Goal: Task Accomplishment & Management: Manage account settings

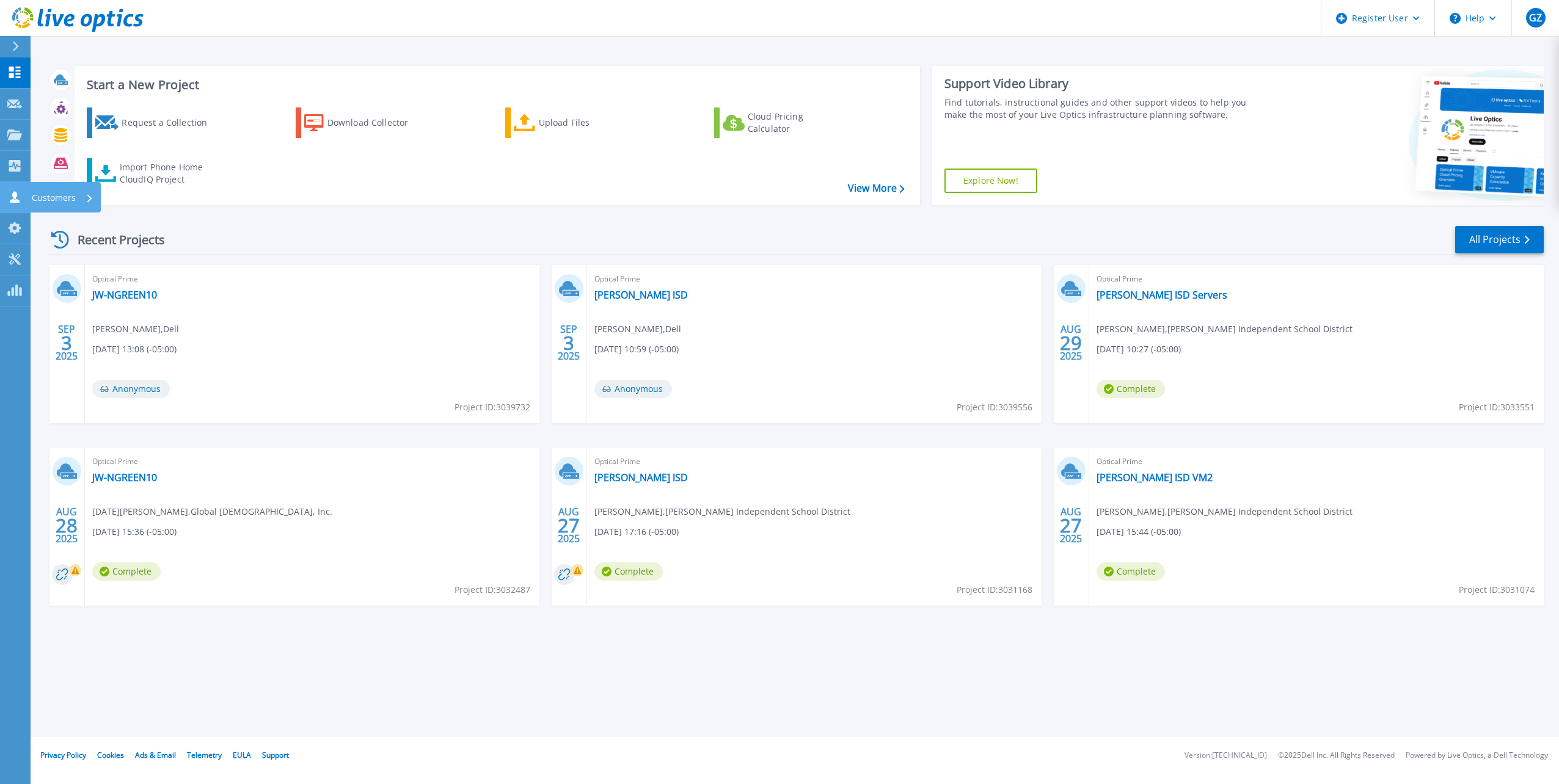
click at [14, 199] on icon at bounding box center [14, 197] width 14 height 12
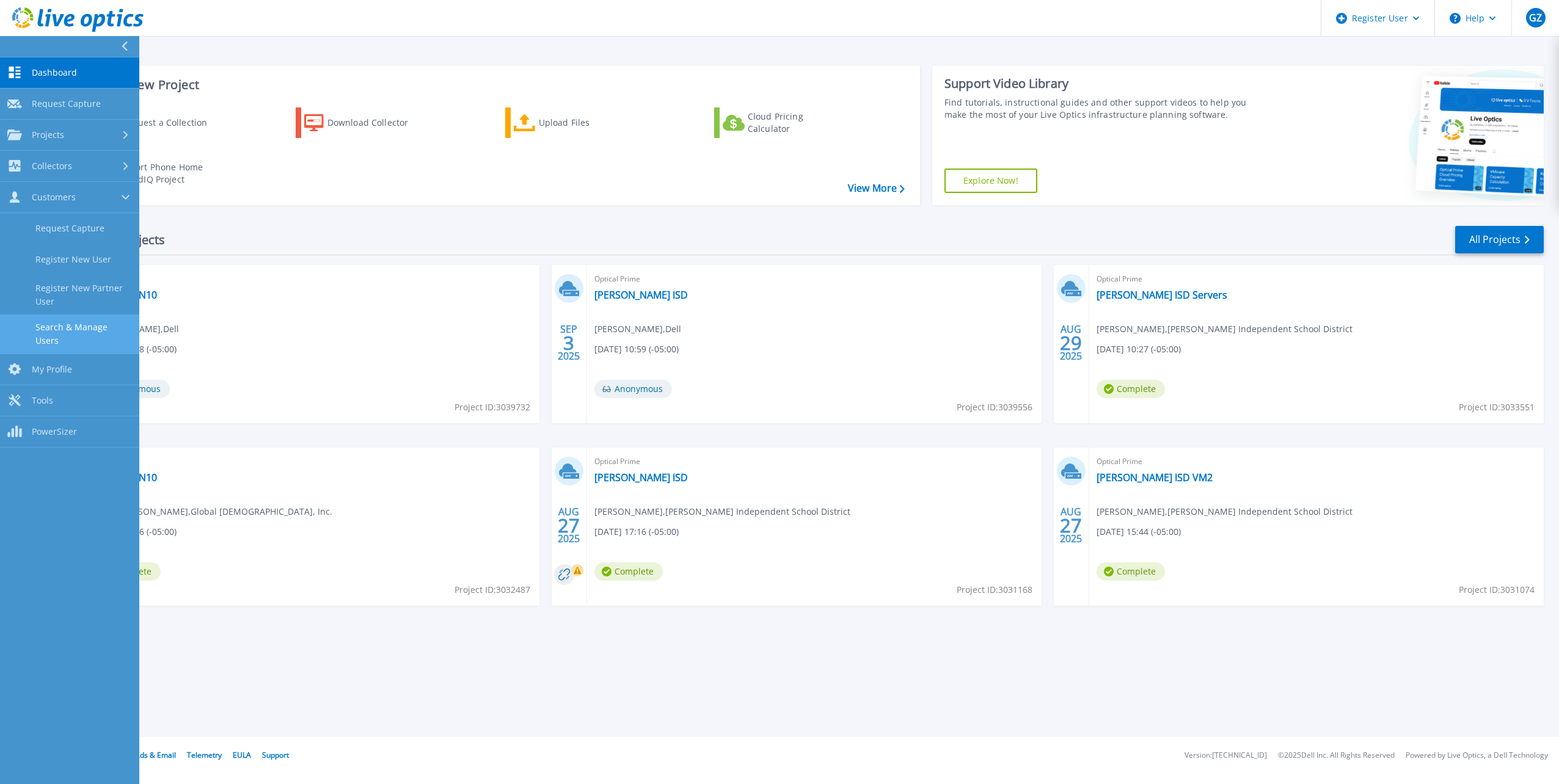
click at [88, 329] on link "Search & Manage Users" at bounding box center [69, 333] width 139 height 39
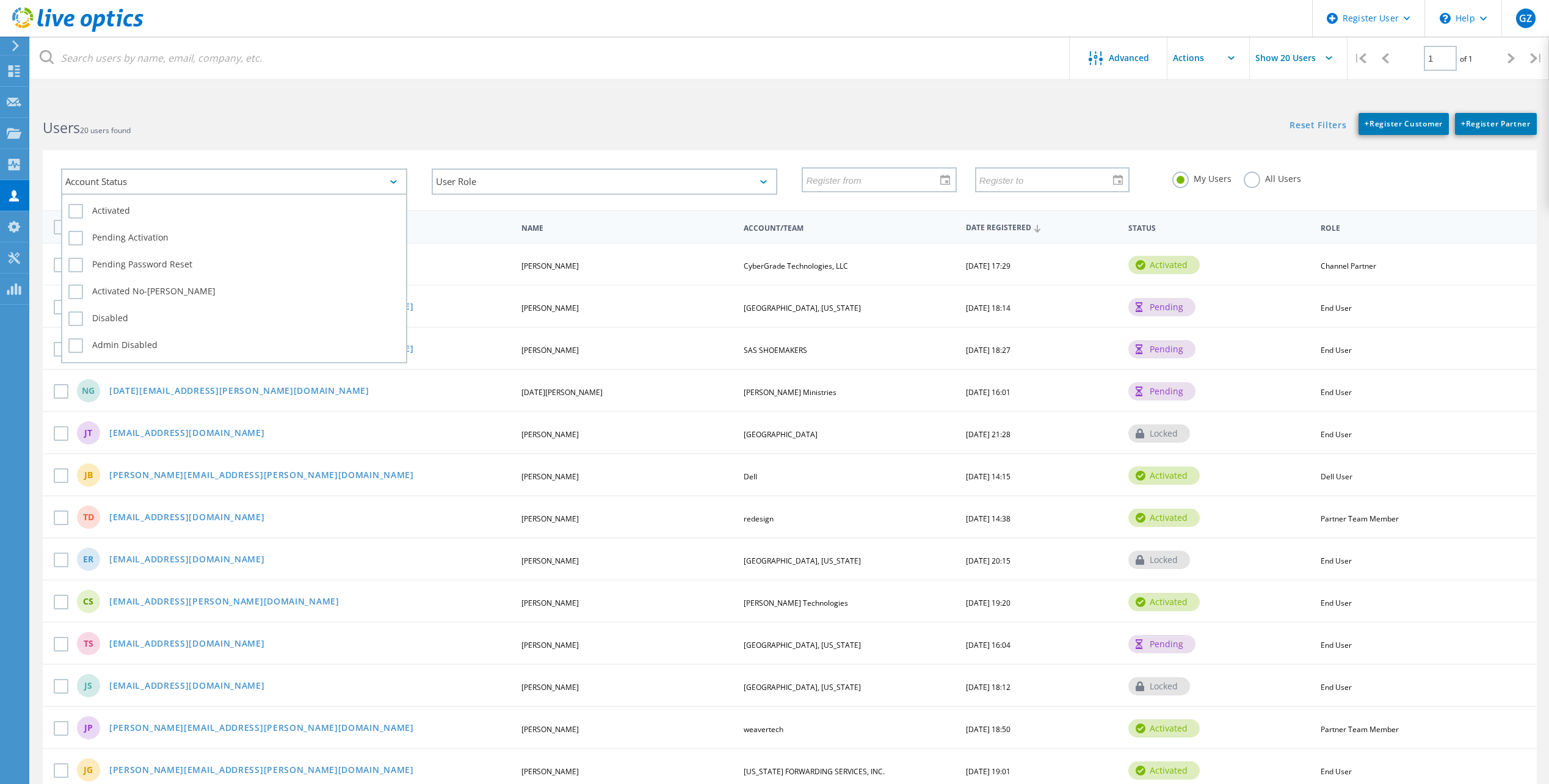
click at [217, 184] on div "Account Status" at bounding box center [234, 181] width 347 height 26
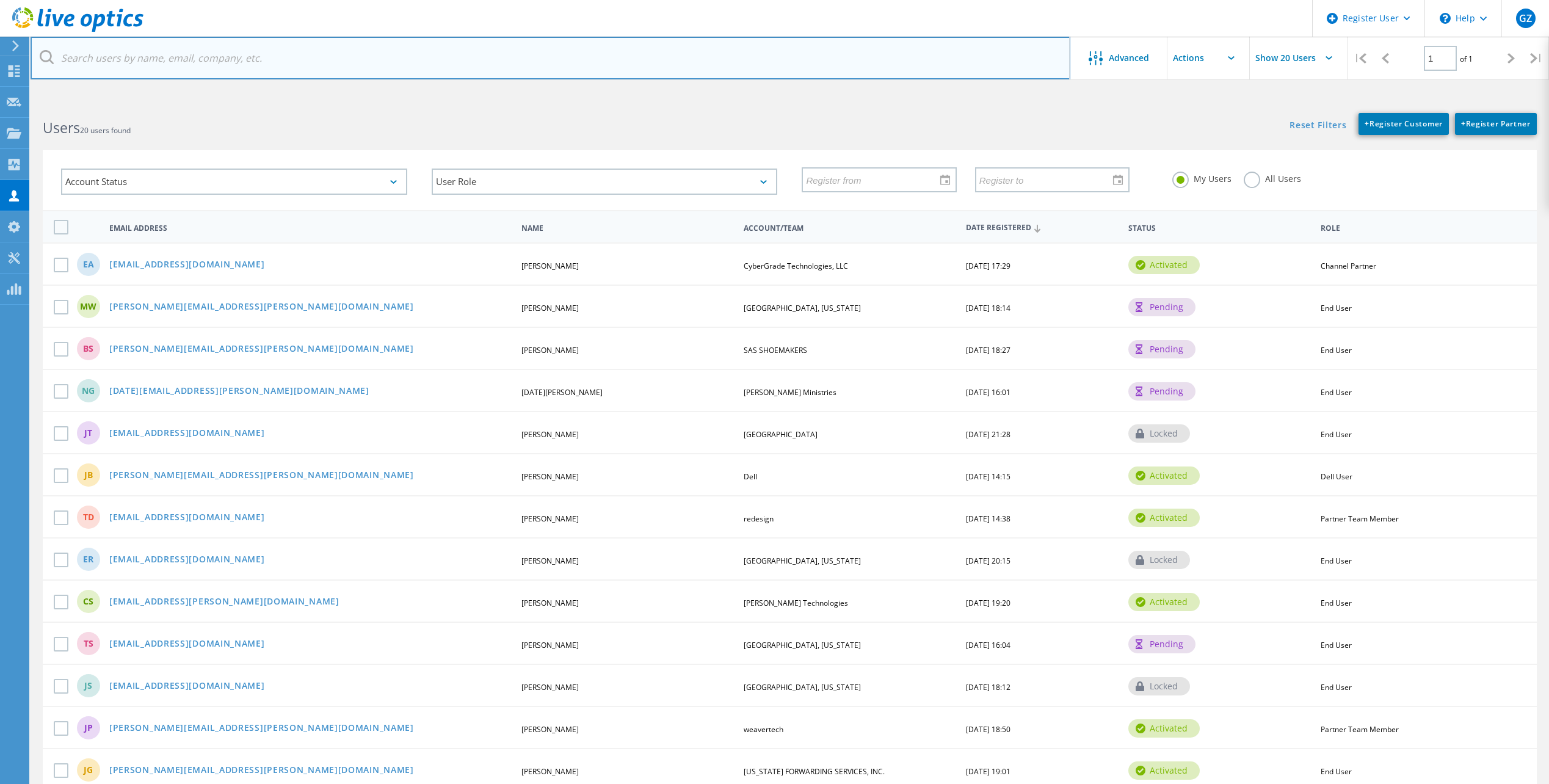
drag, startPoint x: 217, startPoint y: 184, endPoint x: 207, endPoint y: 63, distance: 121.4
click at [207, 63] on input "text" at bounding box center [551, 58] width 1040 height 42
paste input "[PERSON_NAME][EMAIL_ADDRESS][PERSON_NAME][DOMAIN_NAME]"
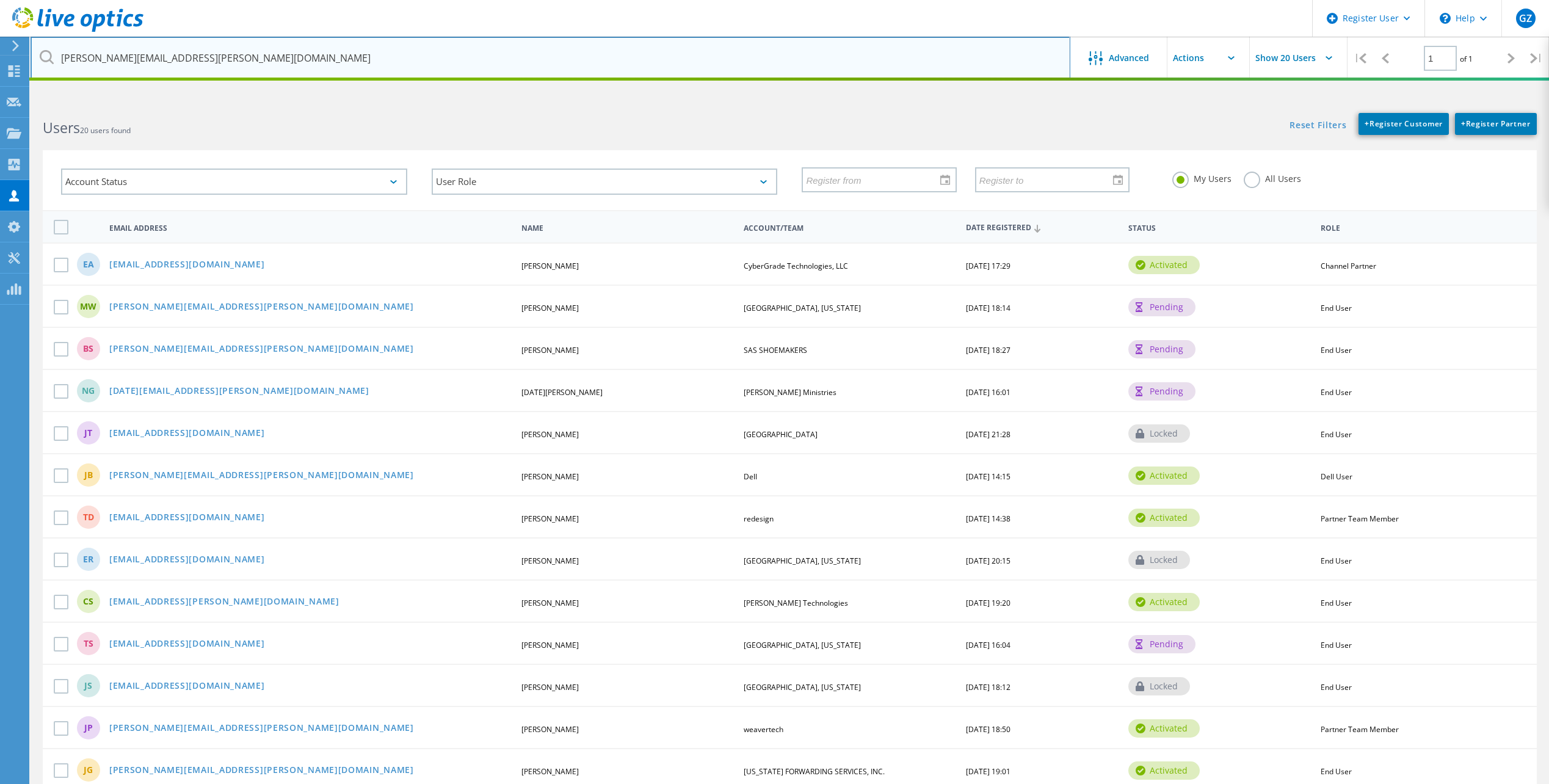
type input "[PERSON_NAME][EMAIL_ADDRESS][PERSON_NAME][DOMAIN_NAME]"
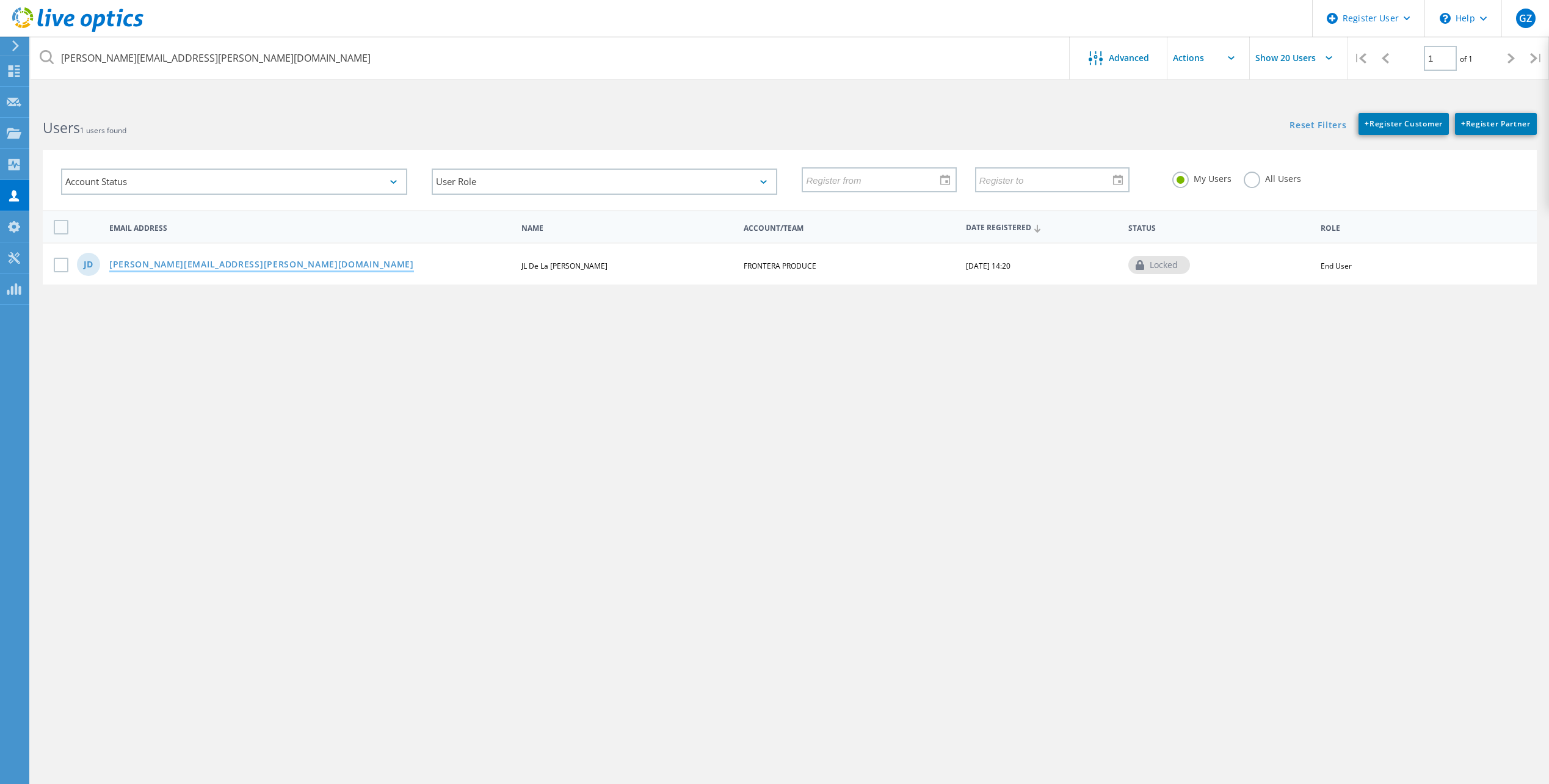
click at [231, 266] on link "[PERSON_NAME][EMAIL_ADDRESS][PERSON_NAME][DOMAIN_NAME]" at bounding box center [262, 265] width 305 height 10
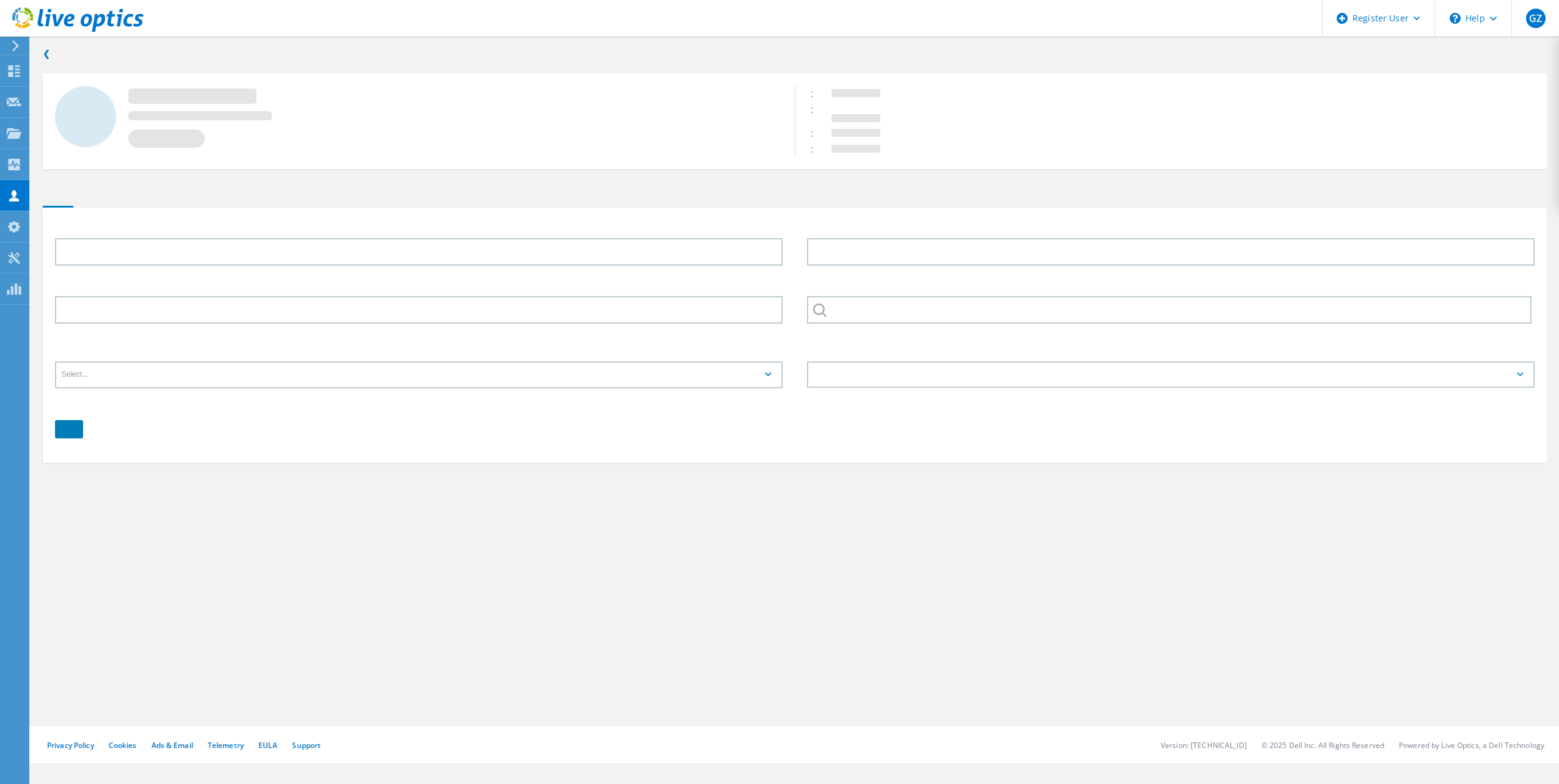
type input "JL"
type input "De La [PERSON_NAME]"
type input "[PHONE_NUMBER]"
type input "FRONTERA PRODUCE"
type input "English"
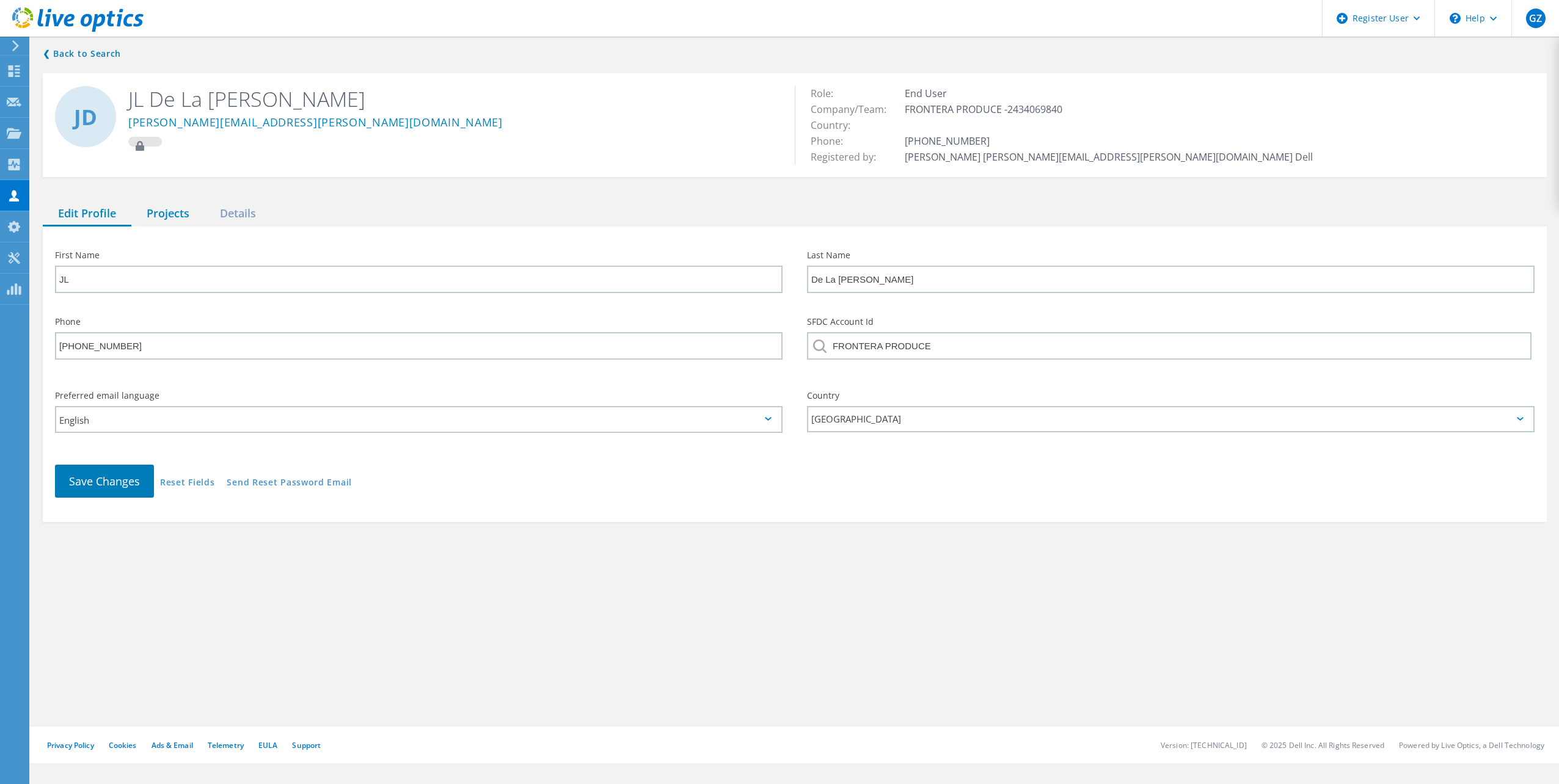
click at [182, 207] on div "Projects" at bounding box center [168, 214] width 73 height 25
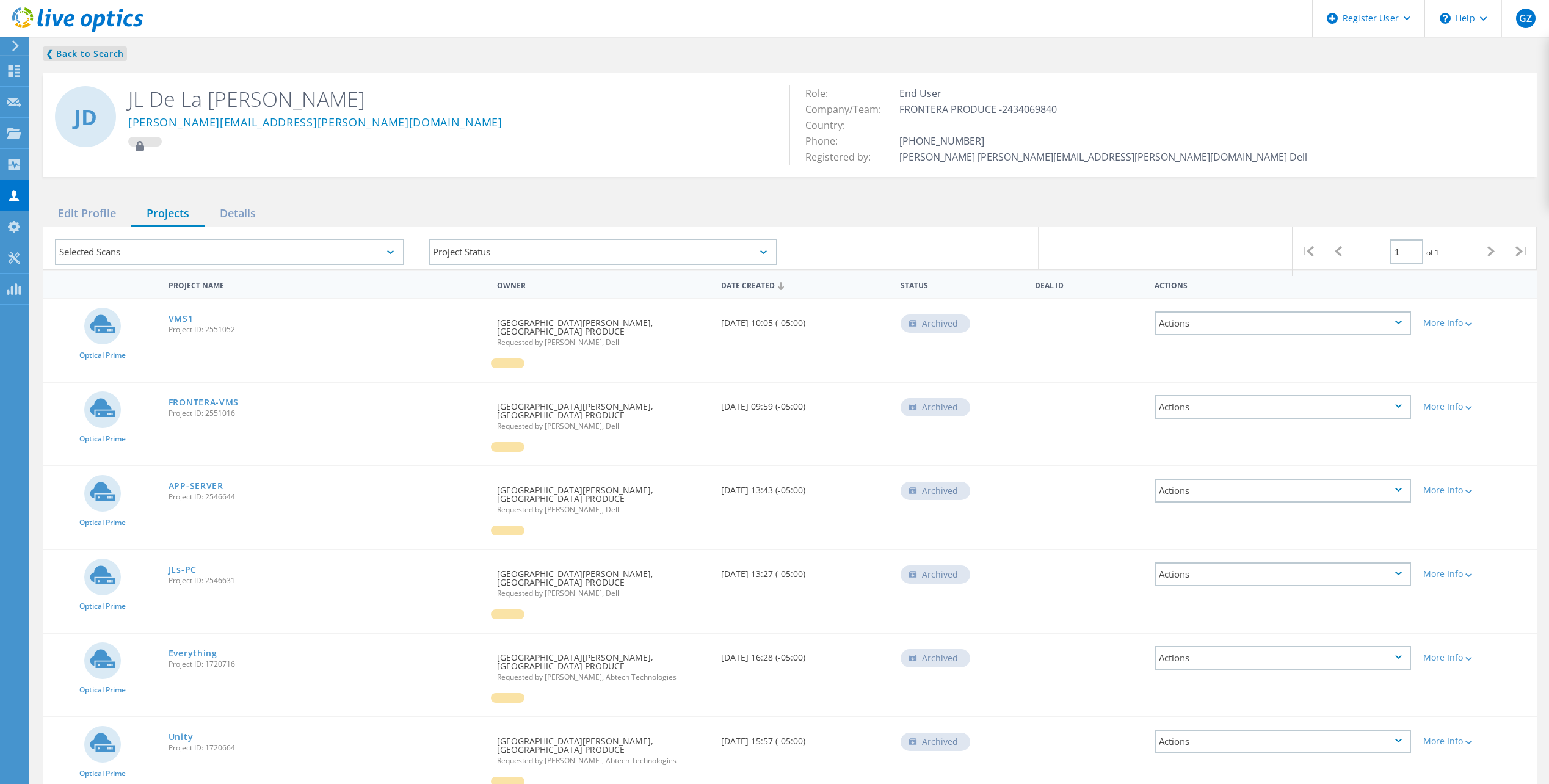
click at [95, 50] on link "❮ Back to Search" at bounding box center [84, 53] width 84 height 14
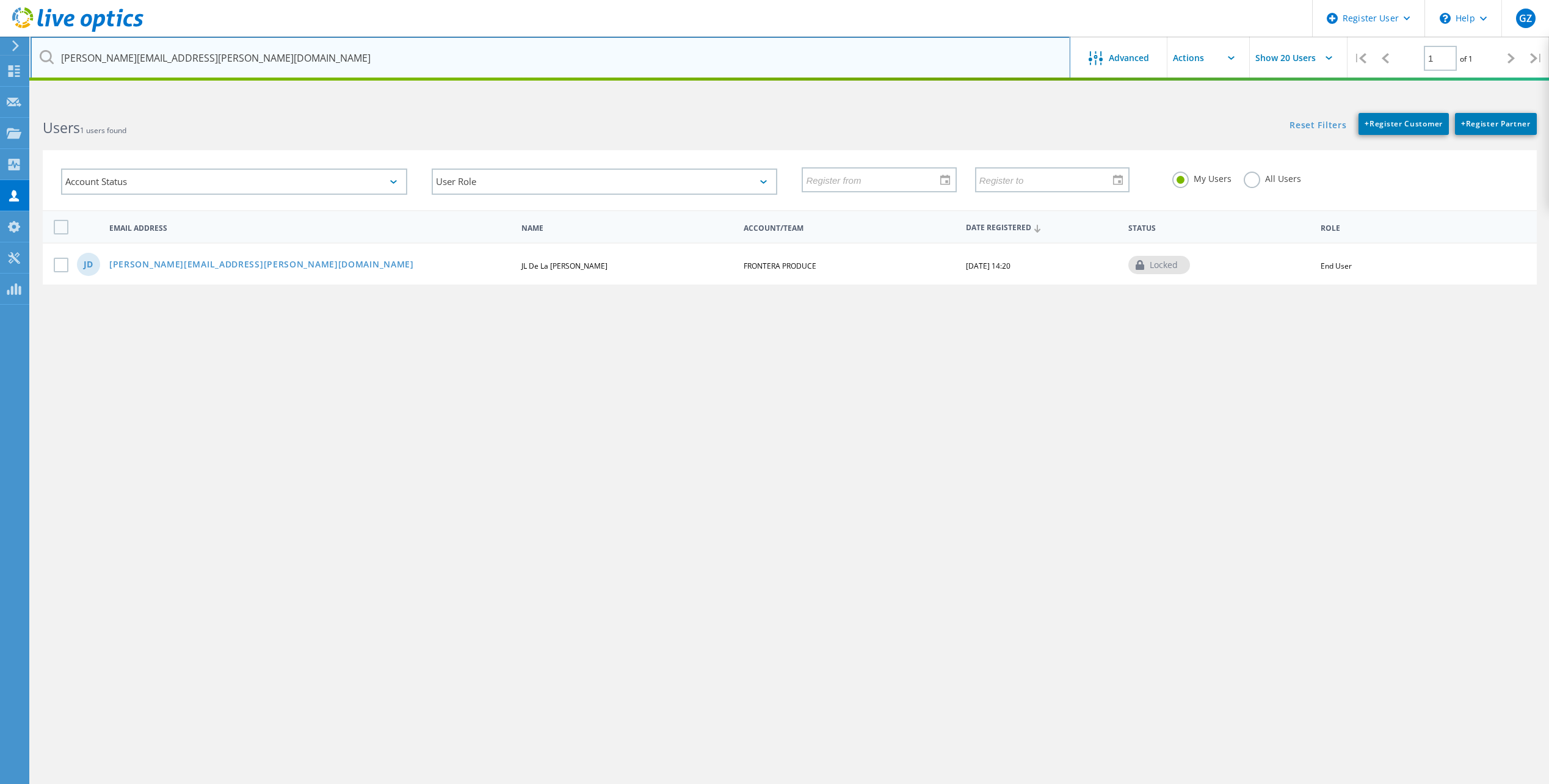
click at [236, 65] on input "[PERSON_NAME][EMAIL_ADDRESS][PERSON_NAME][DOMAIN_NAME]" at bounding box center [551, 58] width 1040 height 42
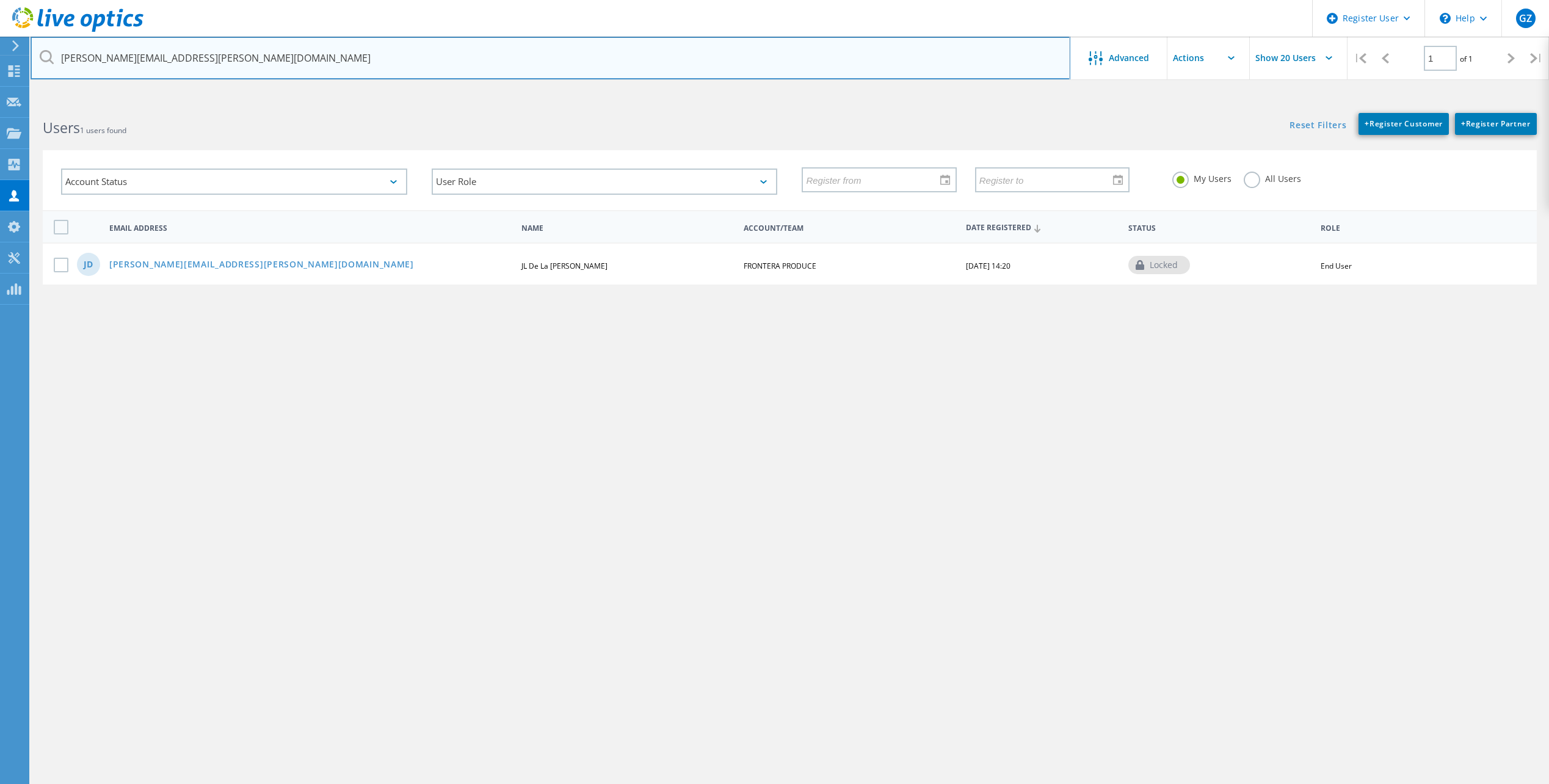
paste input "[EMAIL_ADDRESS][DOMAIN_NAME]"
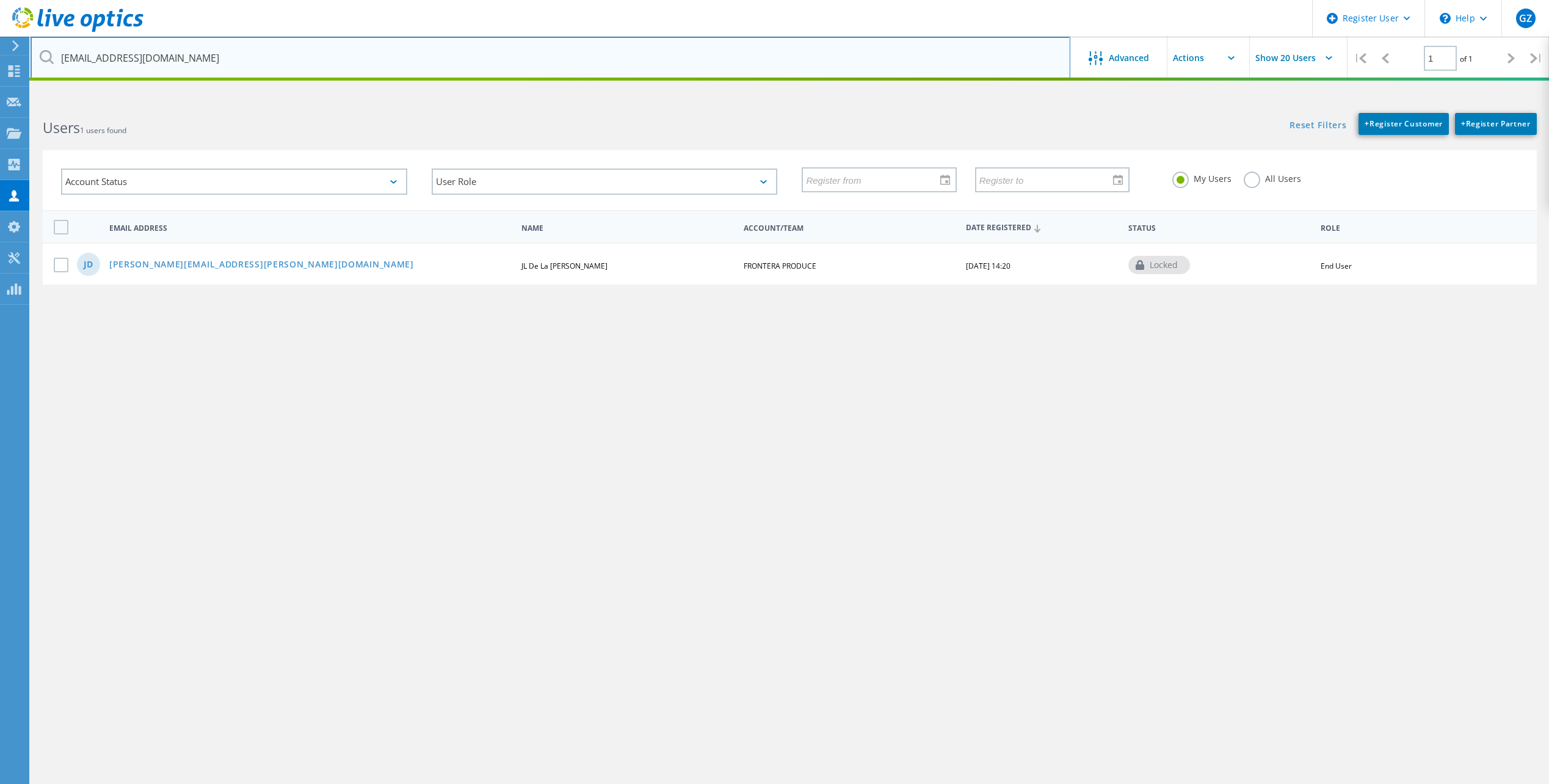
type input "[EMAIL_ADDRESS][DOMAIN_NAME]"
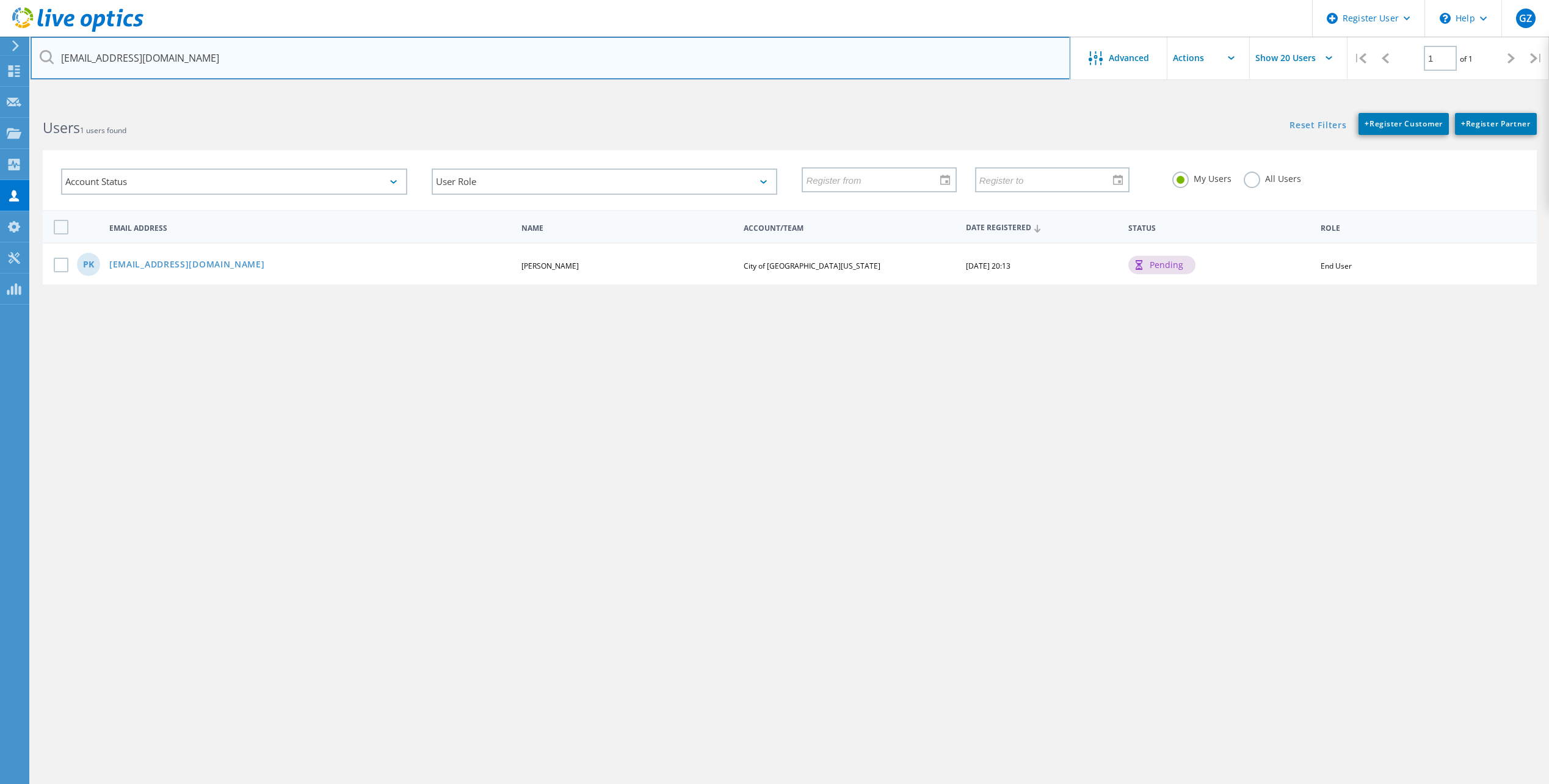
click at [993, 59] on input "[EMAIL_ADDRESS][DOMAIN_NAME]" at bounding box center [551, 58] width 1040 height 42
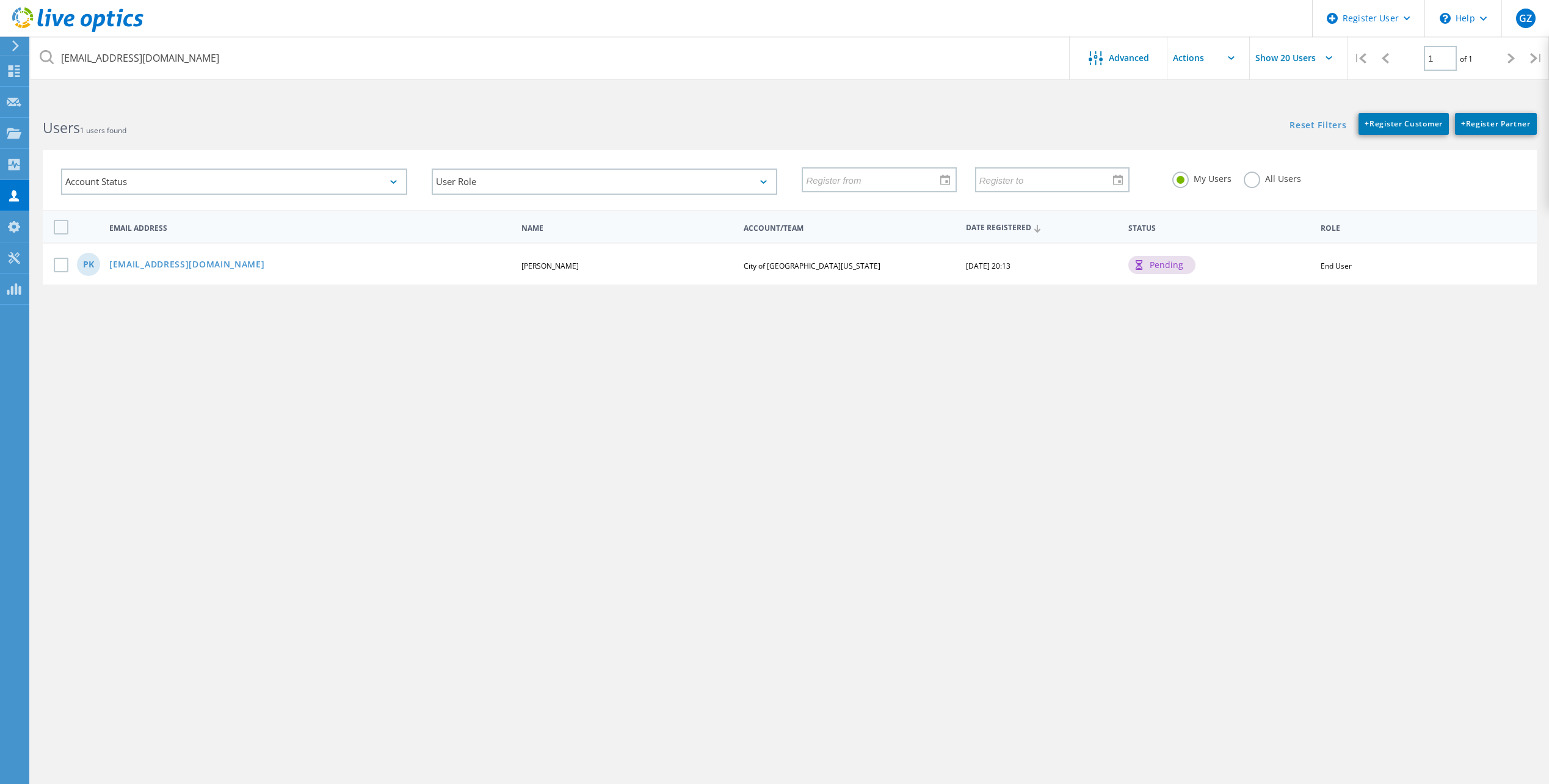
click at [181, 259] on div "PK [EMAIL_ADDRESS][DOMAIN_NAME] [PERSON_NAME][GEOGRAPHIC_DATA] [US_STATE] [DATE…" at bounding box center [790, 264] width 1494 height 42
click at [162, 262] on link "[EMAIL_ADDRESS][DOMAIN_NAME]" at bounding box center [187, 265] width 155 height 10
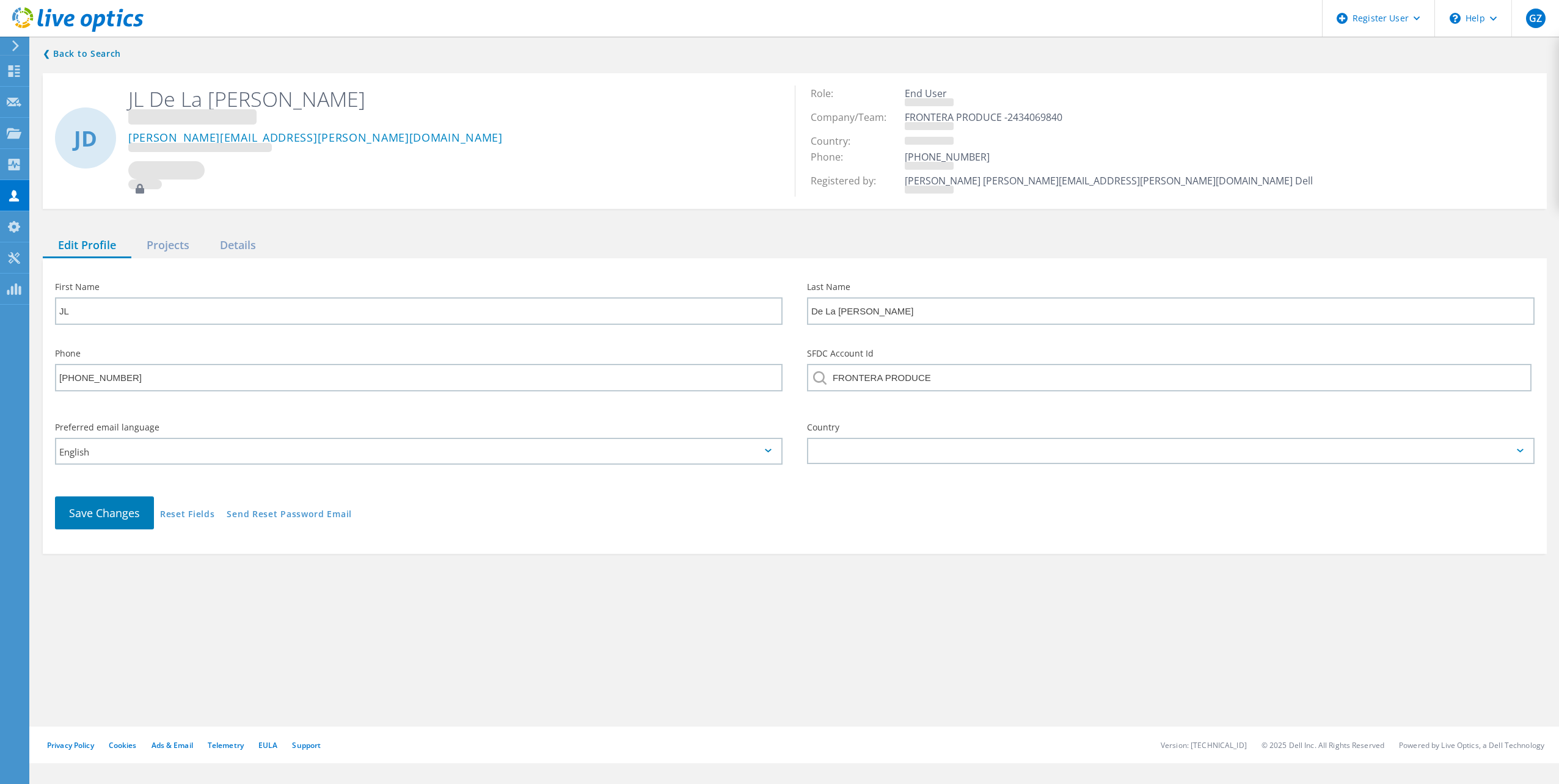
type input "Patt"
type input "[PERSON_NAME]"
type input "City of [GEOGRAPHIC_DATA][US_STATE]"
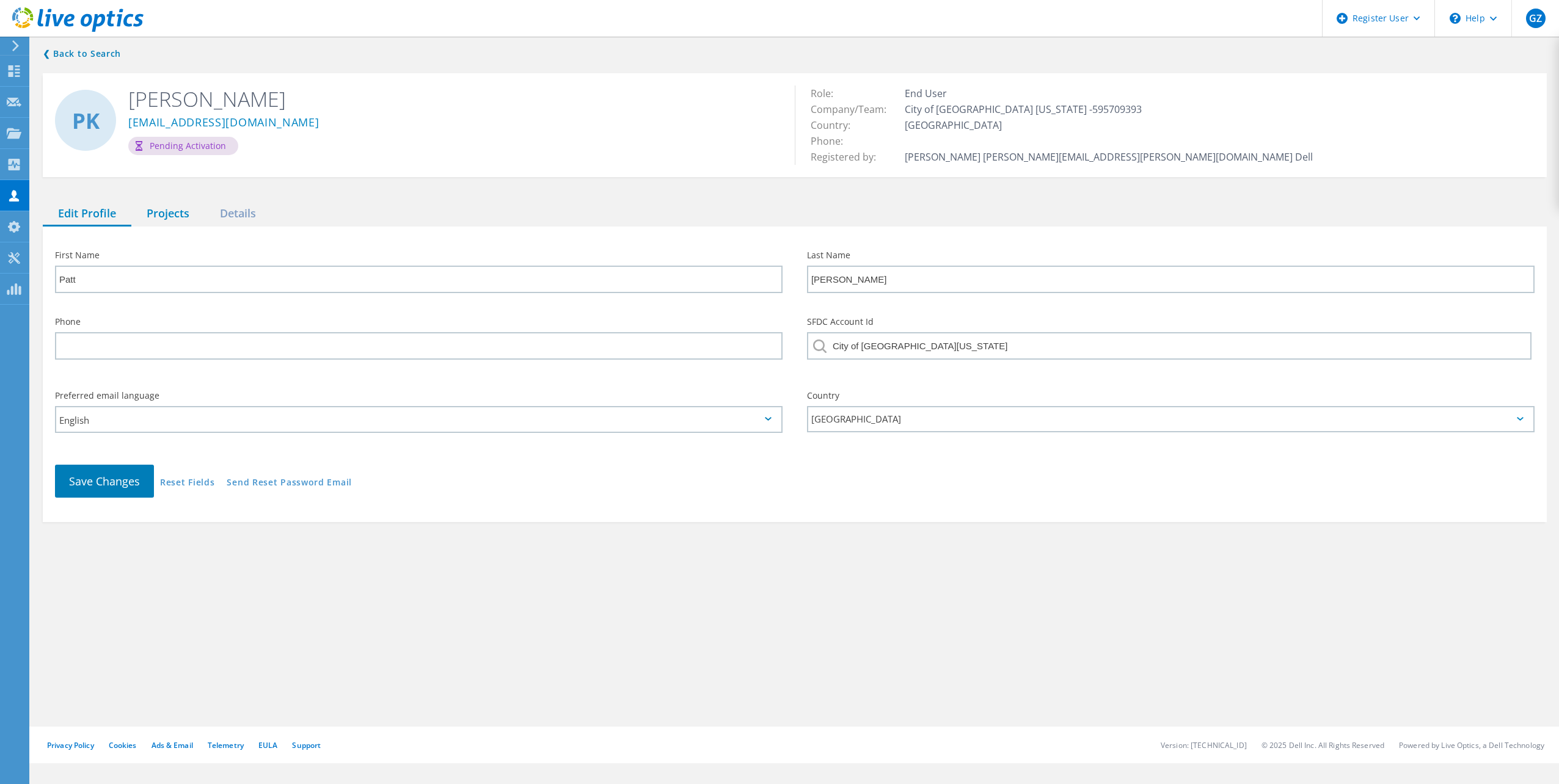
click at [176, 220] on div "Projects" at bounding box center [168, 214] width 73 height 25
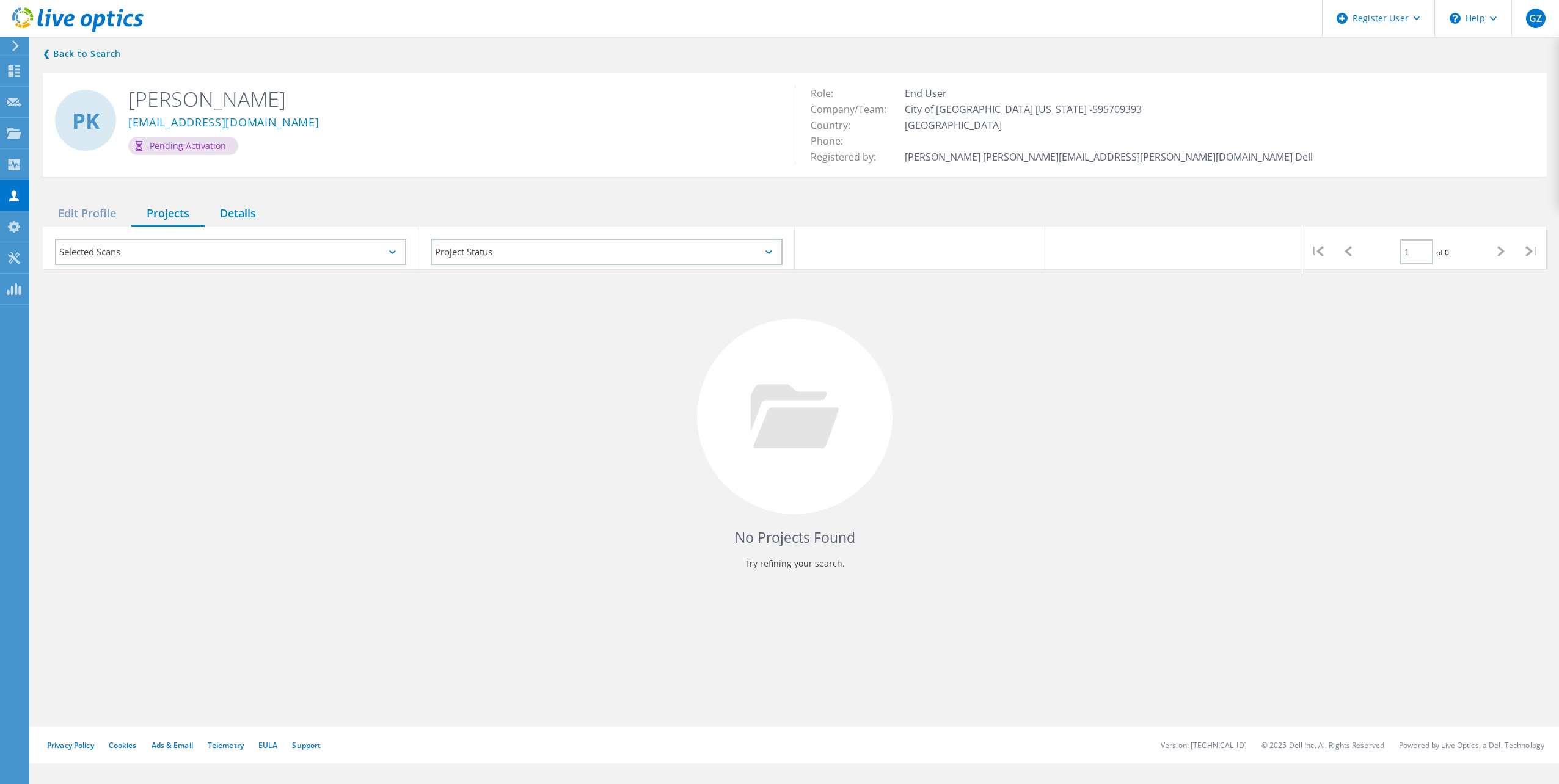
click at [208, 217] on div "Details" at bounding box center [238, 214] width 66 height 25
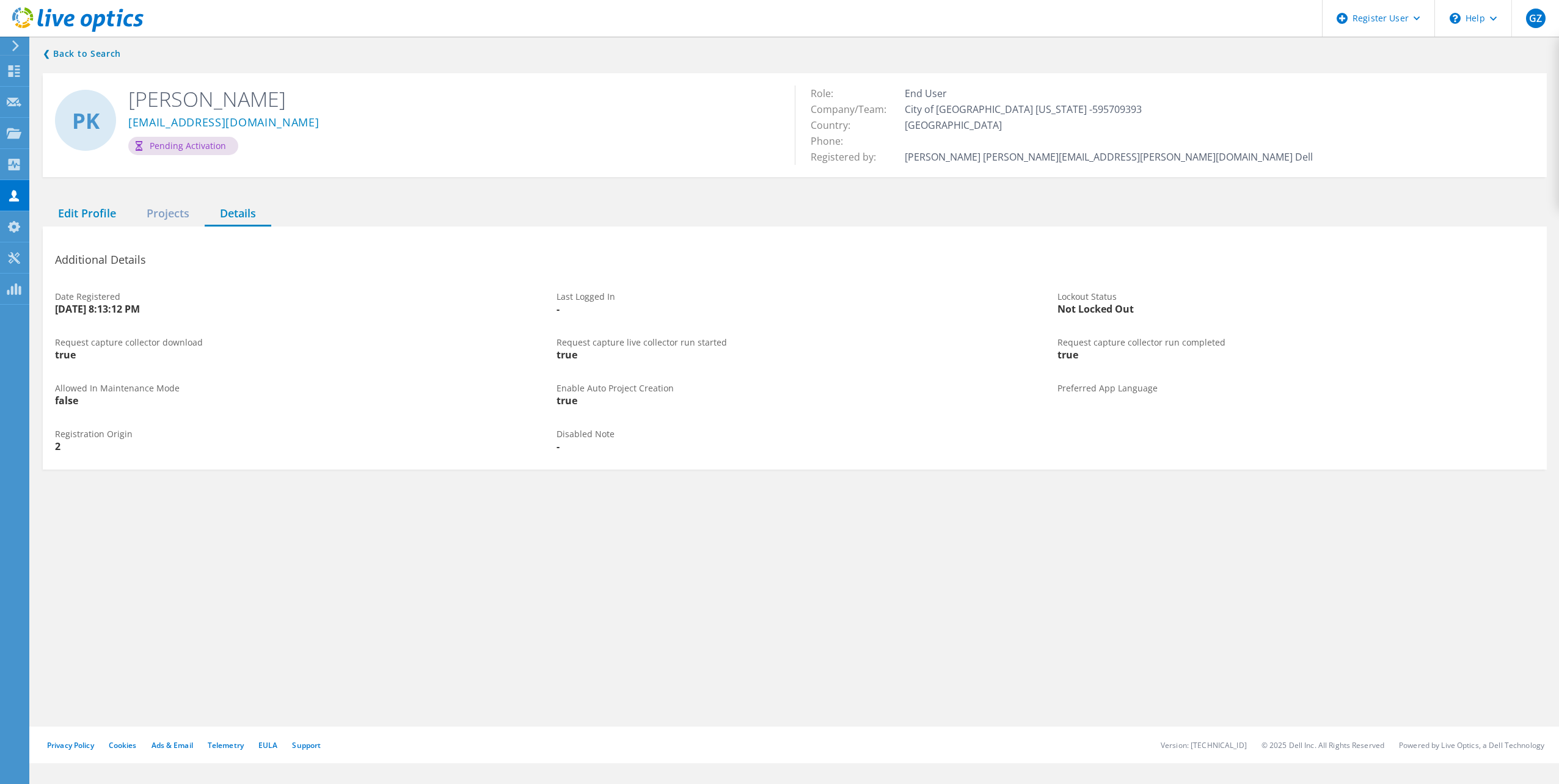
click at [123, 220] on div "Edit Profile" at bounding box center [86, 214] width 88 height 25
